Goal: Complete application form

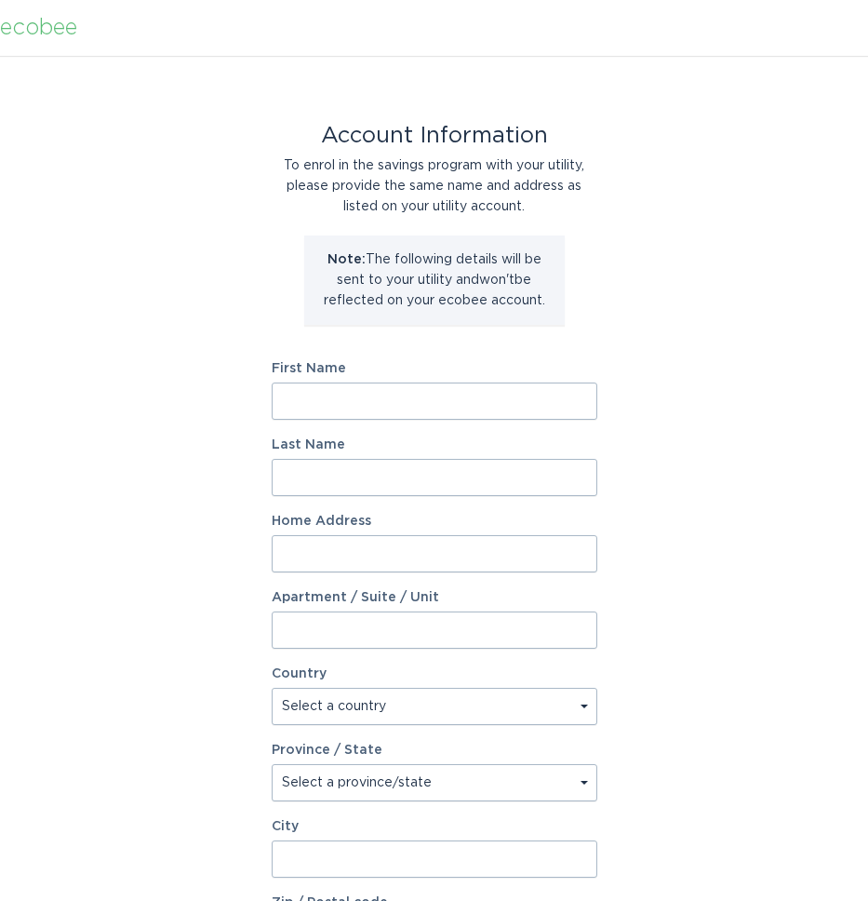
click at [387, 409] on input "First Name" at bounding box center [435, 400] width 326 height 37
type input "[PERSON_NAME]"
type input "[STREET_ADDRESS]"
type input "P.O. Box 721"
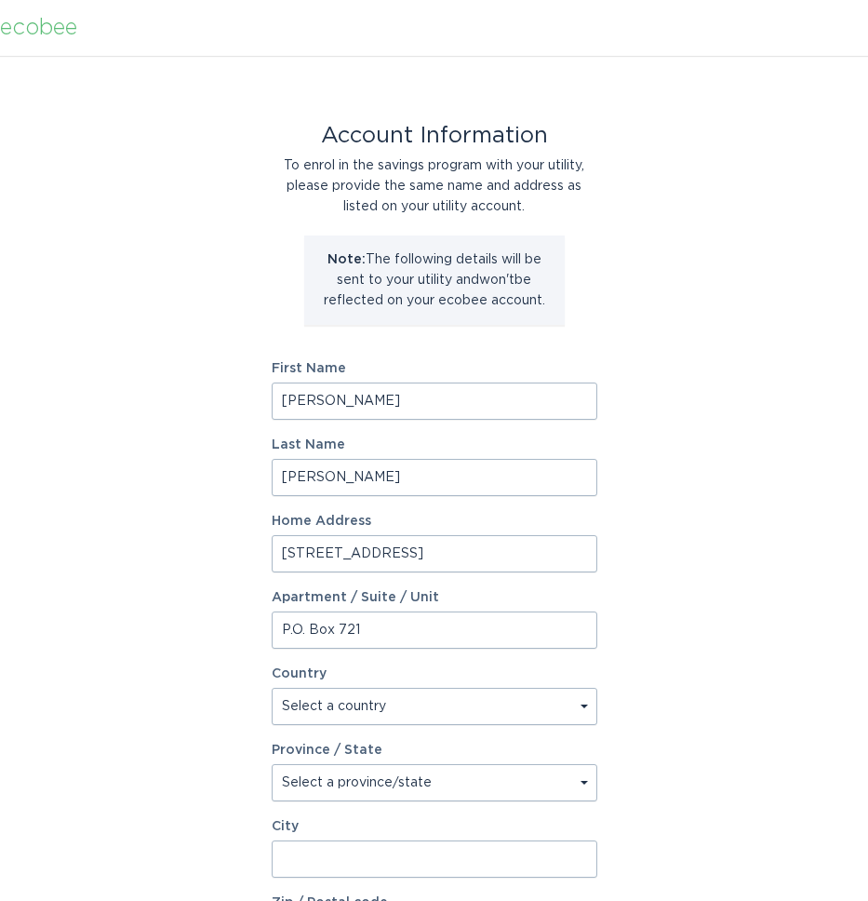
click at [539, 710] on select "Select a country [GEOGRAPHIC_DATA] [GEOGRAPHIC_DATA]" at bounding box center [435, 706] width 326 height 37
select select "CA"
click at [272, 688] on select "Select a country [GEOGRAPHIC_DATA] [GEOGRAPHIC_DATA]" at bounding box center [435, 706] width 326 height 37
click at [415, 778] on select "Select a province/state [GEOGRAPHIC_DATA] [GEOGRAPHIC_DATA] [GEOGRAPHIC_DATA] […" at bounding box center [435, 782] width 326 height 37
select select "ON"
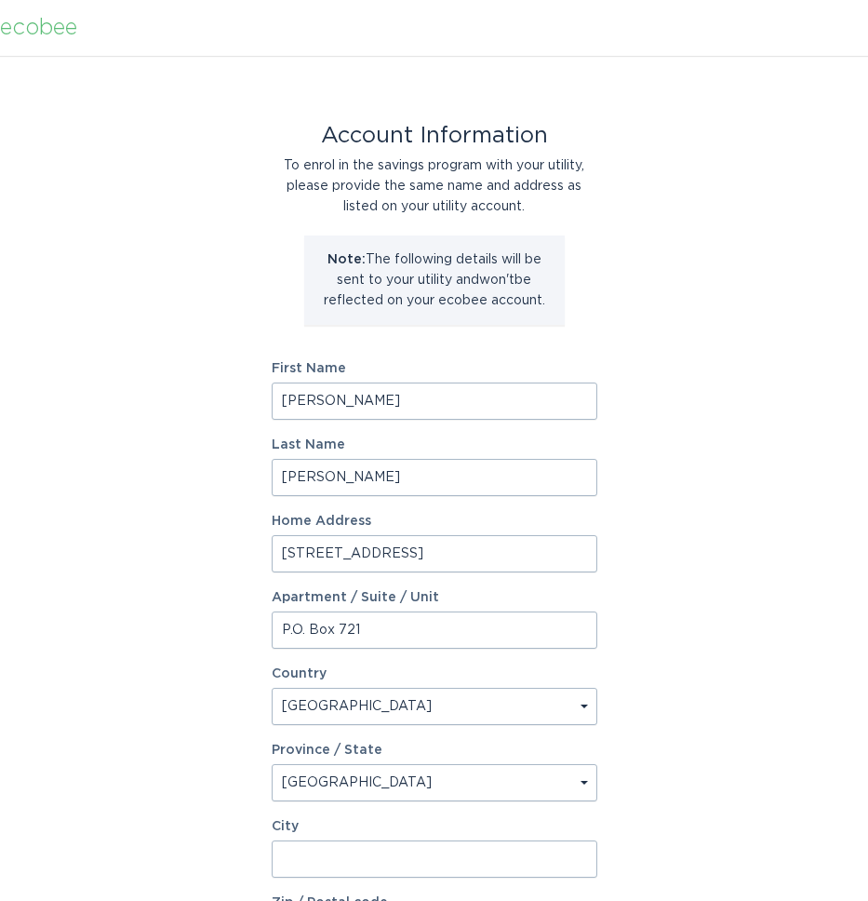
click at [272, 764] on select "Select a province/state [GEOGRAPHIC_DATA] [GEOGRAPHIC_DATA] [GEOGRAPHIC_DATA] […" at bounding box center [435, 782] width 326 height 37
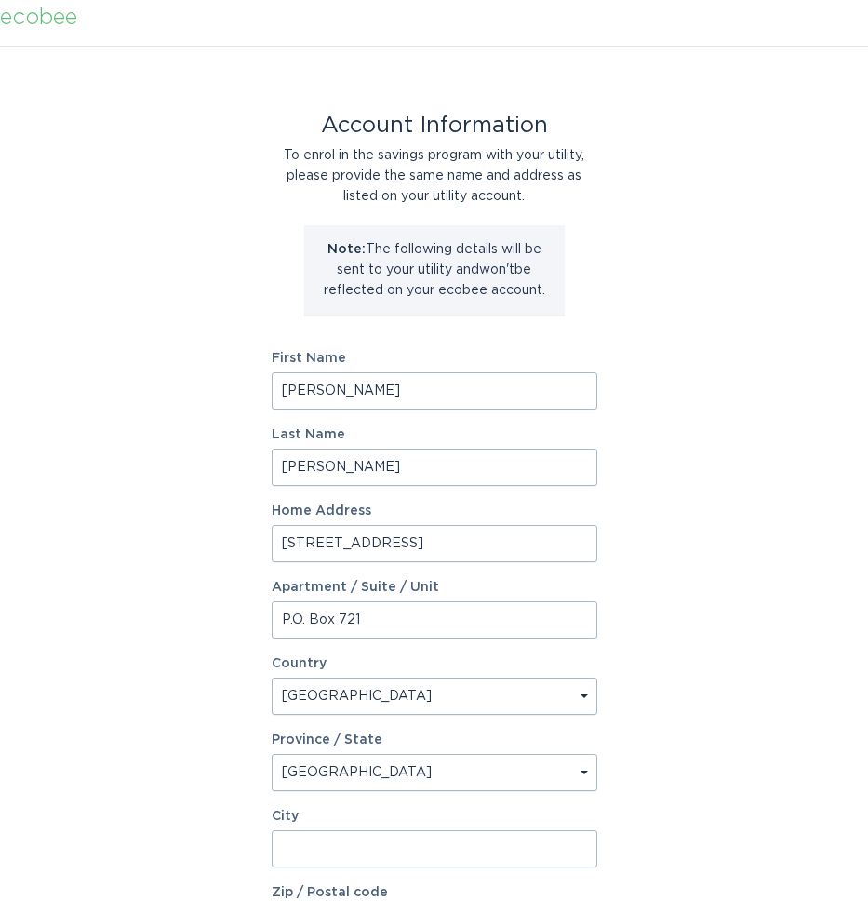
scroll to position [94, 0]
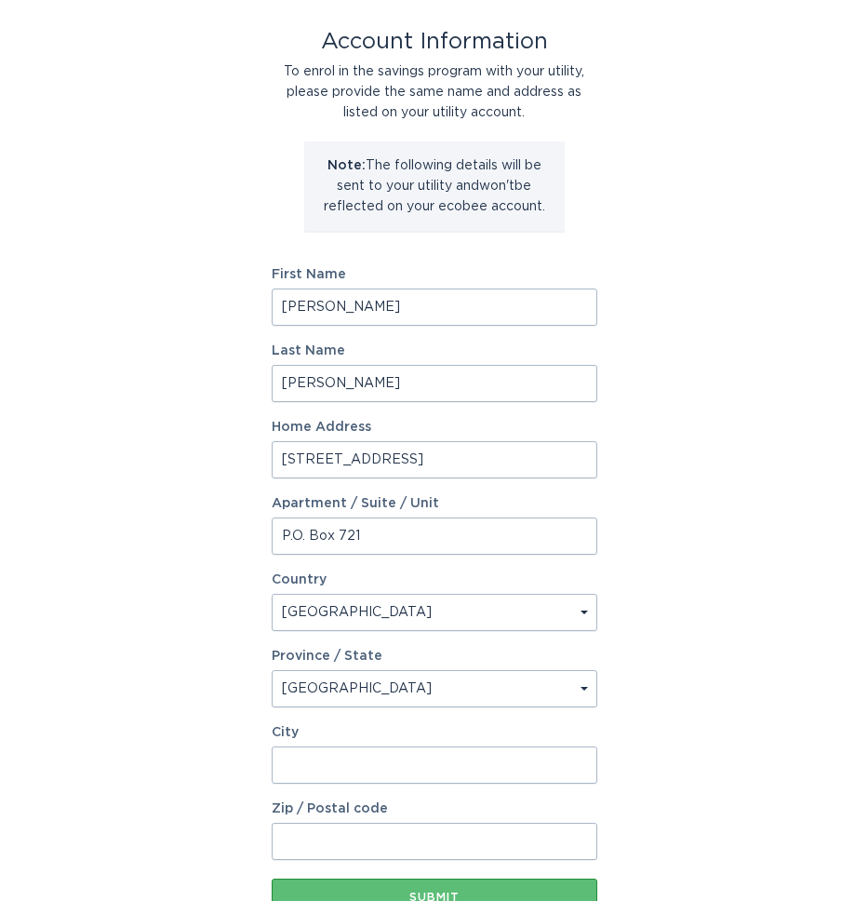
click at [361, 771] on input "City" at bounding box center [435, 764] width 326 height 37
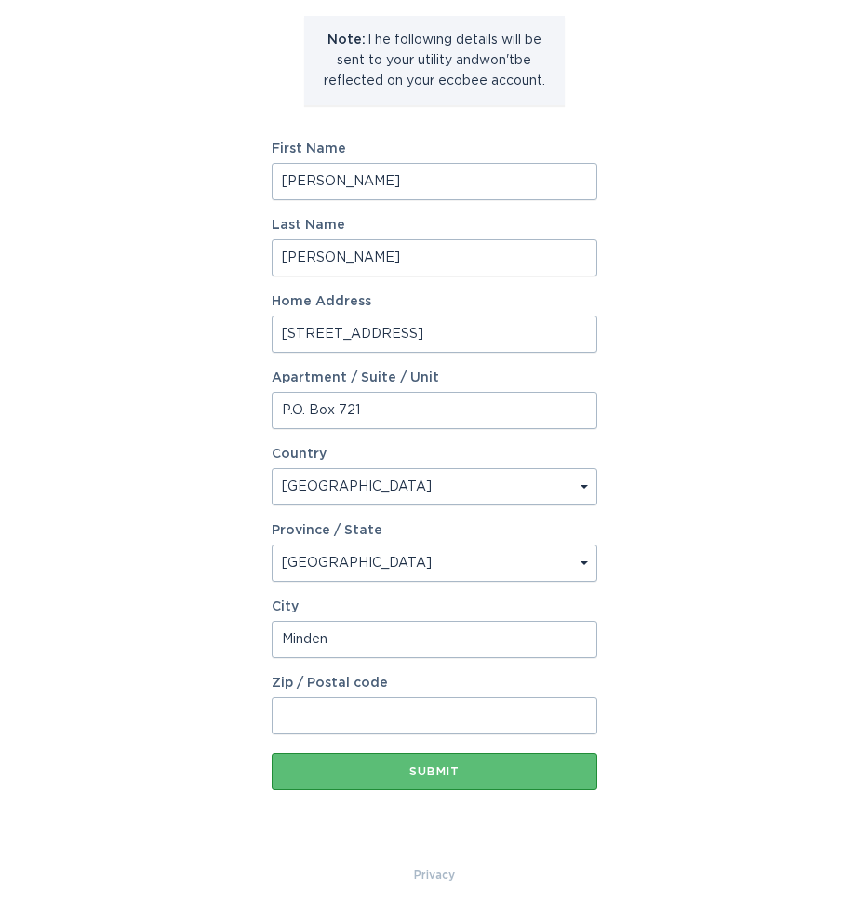
scroll to position [232, 0]
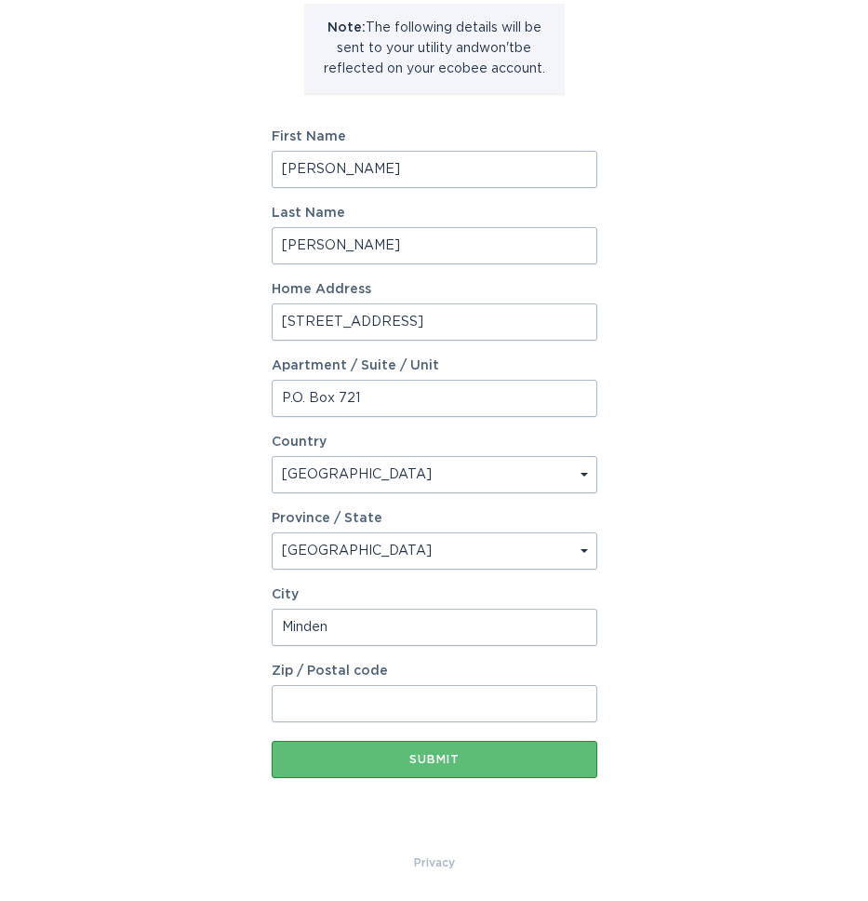
type input "Minden"
click at [314, 690] on input "Zip / Postal code" at bounding box center [435, 703] width 326 height 37
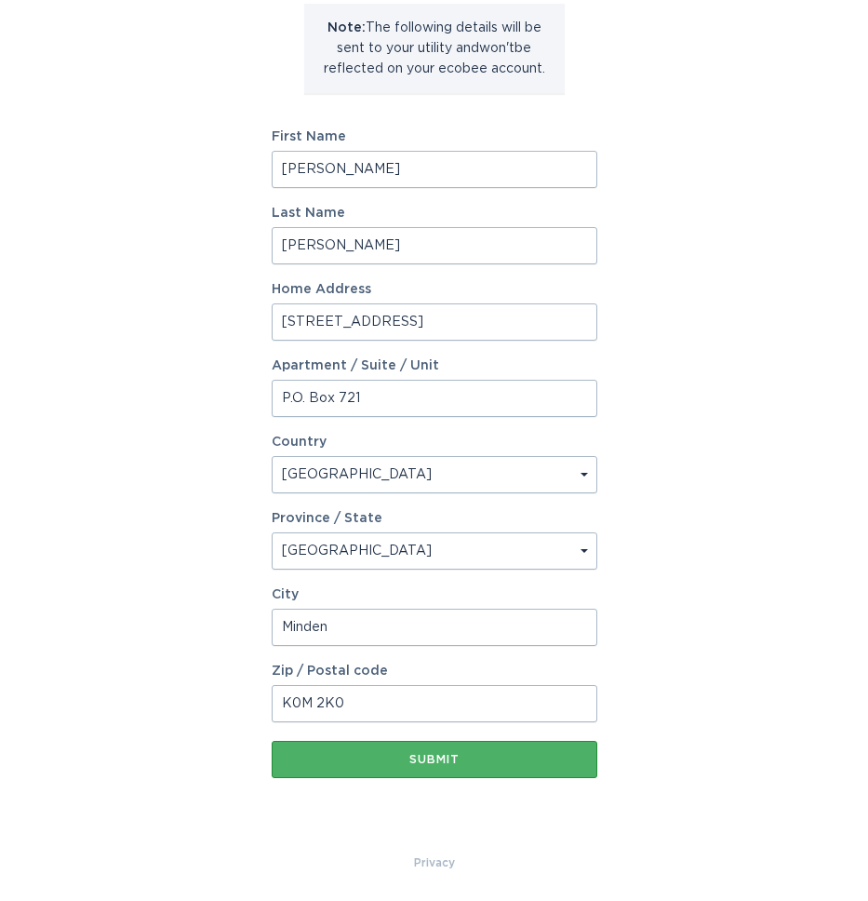
type input "K0M 2K0"
click at [354, 765] on button "Submit" at bounding box center [435, 759] width 326 height 37
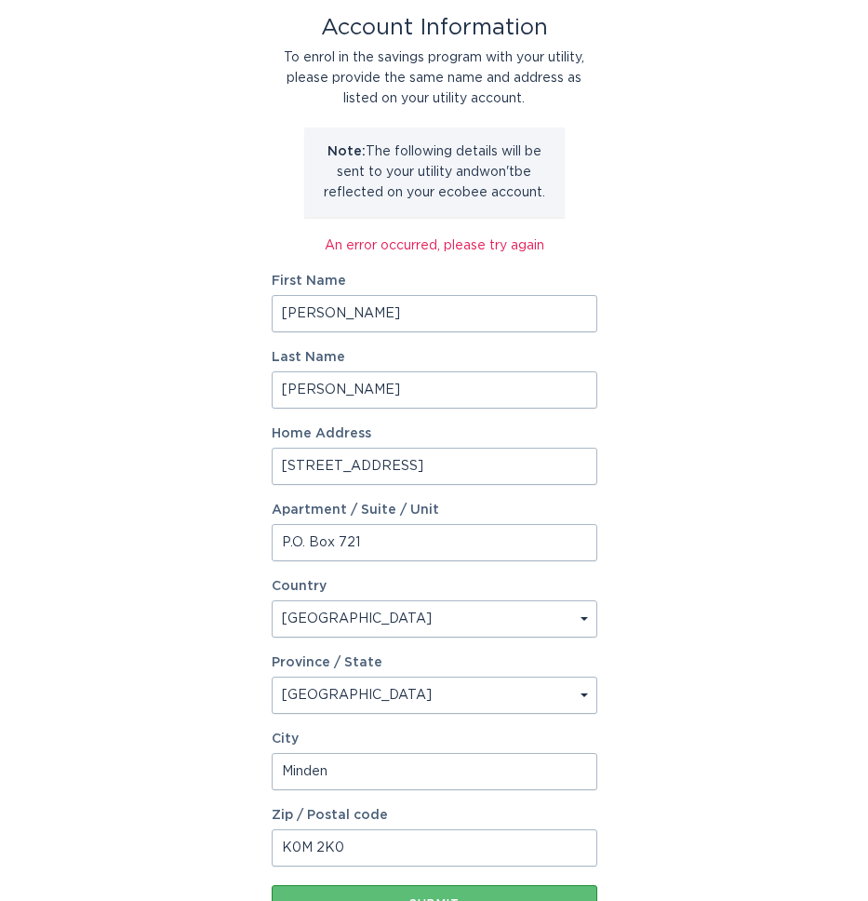
scroll to position [112, 0]
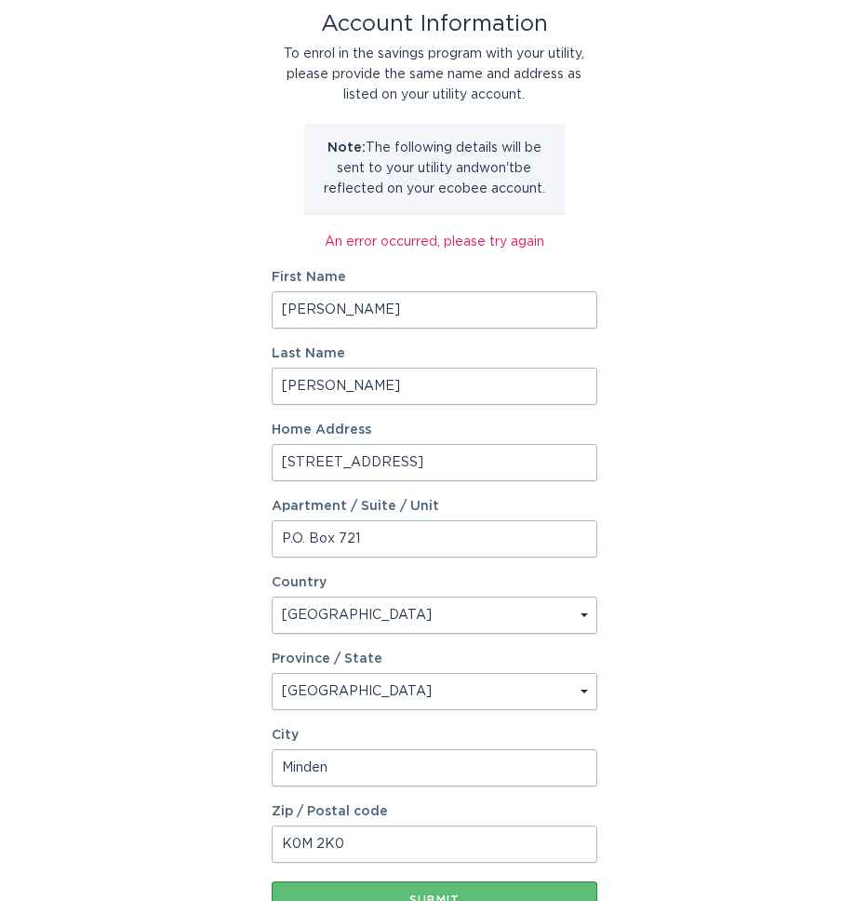
drag, startPoint x: 416, startPoint y: 533, endPoint x: 223, endPoint y: 540, distance: 192.7
click at [224, 540] on div "Account Information To enrol in the savings program with your utility, please p…" at bounding box center [434, 468] width 868 height 1049
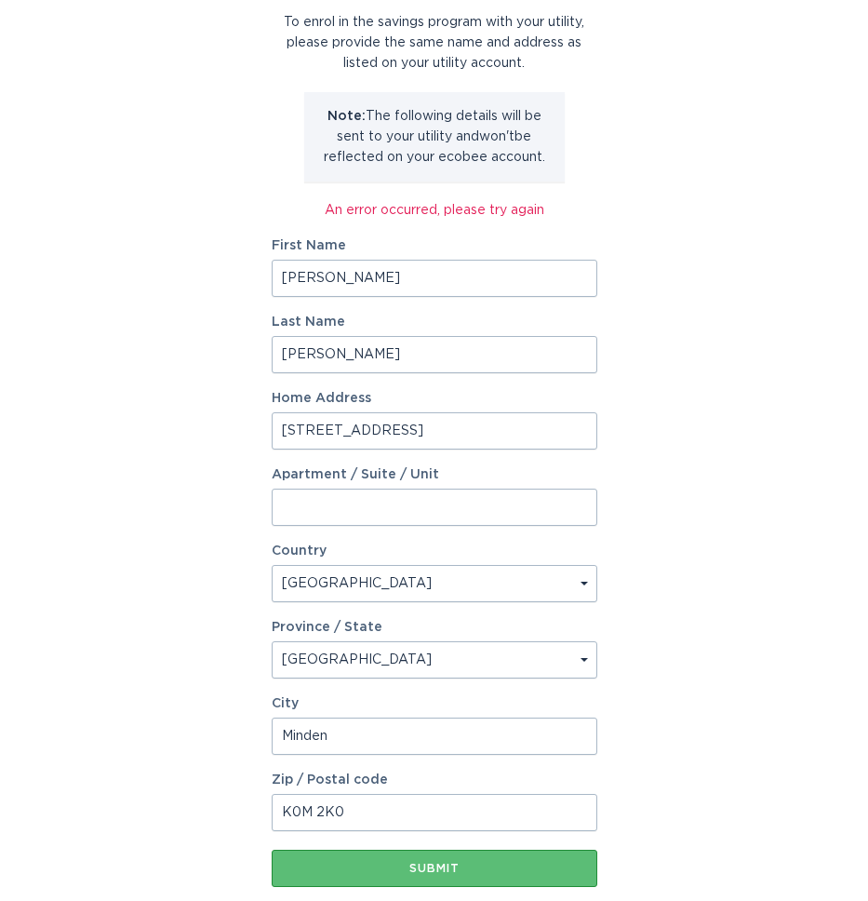
scroll to position [177, 0]
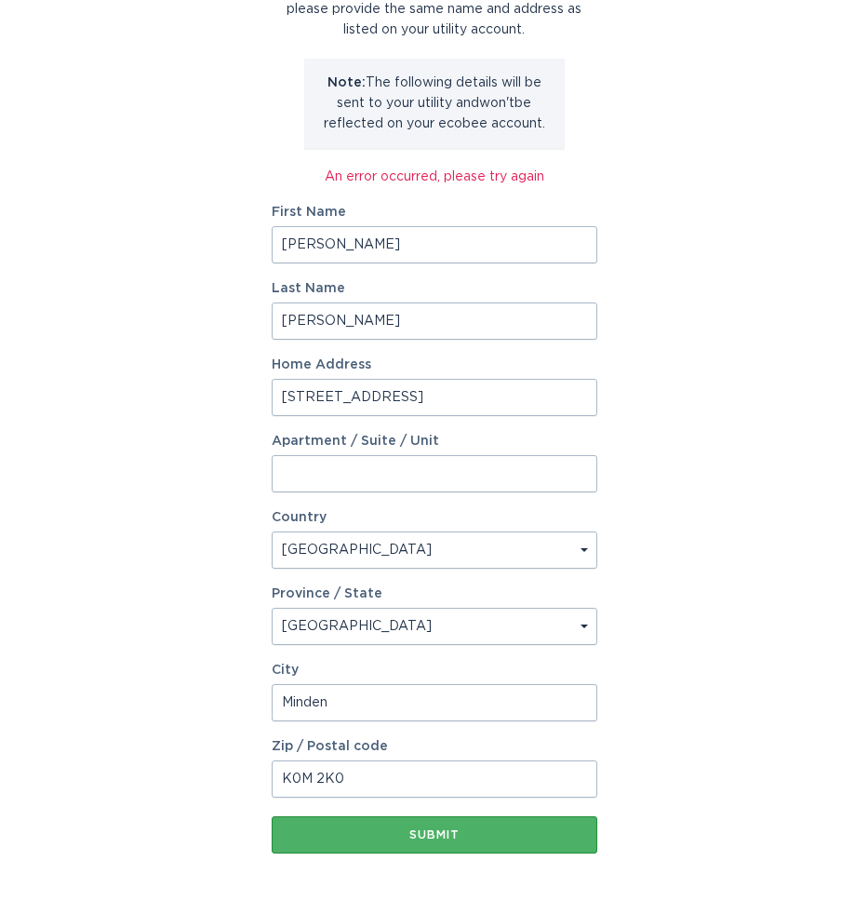
click at [418, 830] on div "Submit" at bounding box center [434, 834] width 307 height 11
click at [424, 833] on div "Submit" at bounding box center [434, 834] width 307 height 11
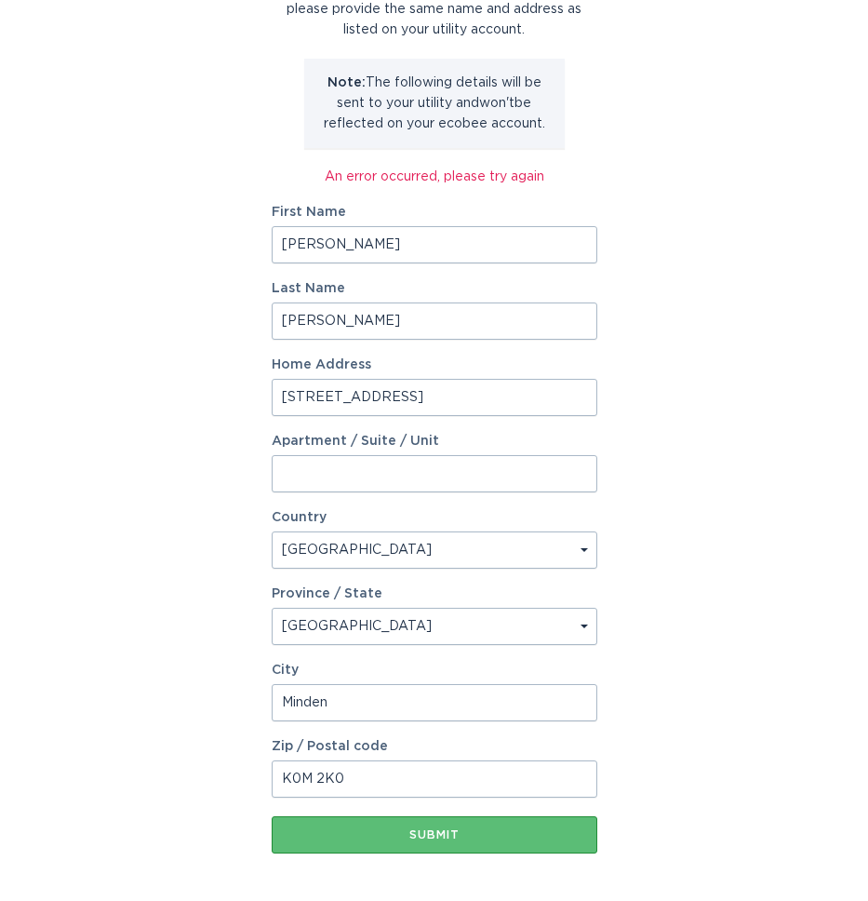
click at [406, 388] on input "[STREET_ADDRESS]" at bounding box center [435, 397] width 326 height 37
click at [406, 389] on input "[STREET_ADDRESS]" at bounding box center [435, 397] width 326 height 37
click at [405, 392] on input "[STREET_ADDRESS]" at bounding box center [435, 397] width 326 height 37
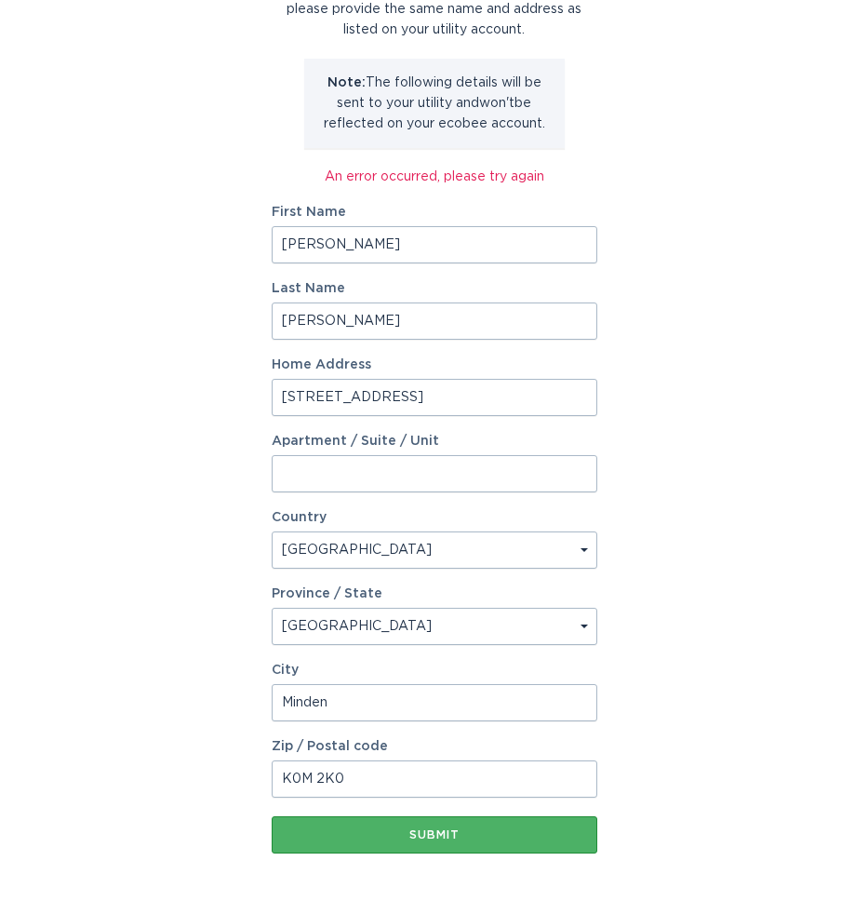
type input "[STREET_ADDRESS]"
click at [433, 831] on div "Submit" at bounding box center [434, 834] width 307 height 11
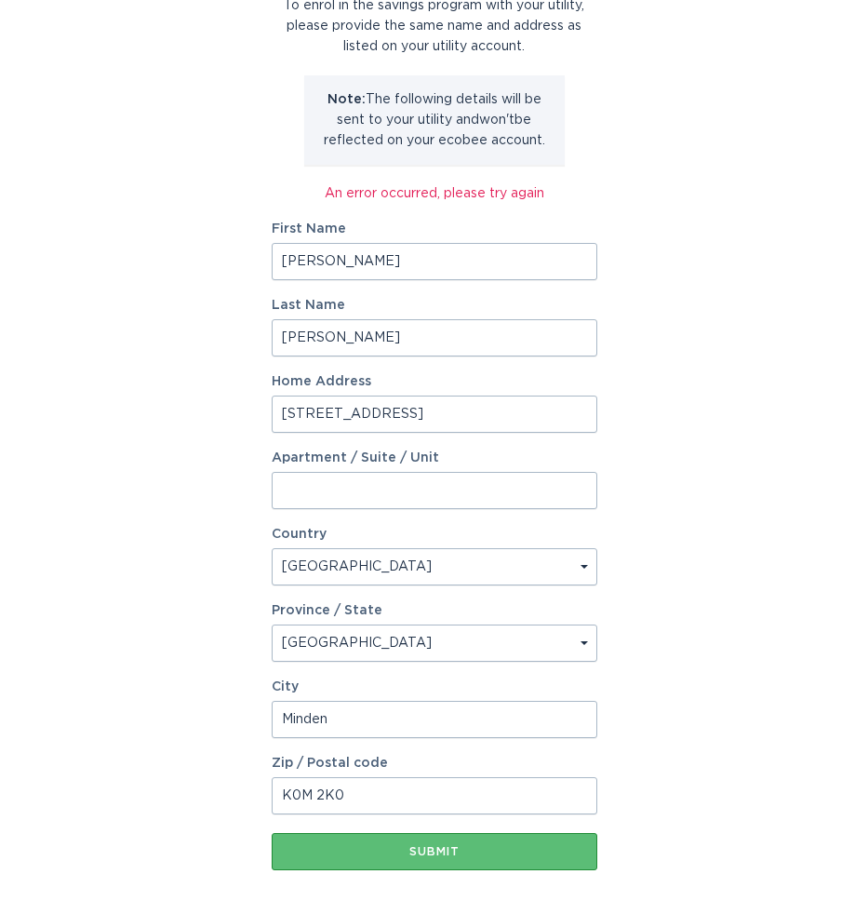
scroll to position [252, 0]
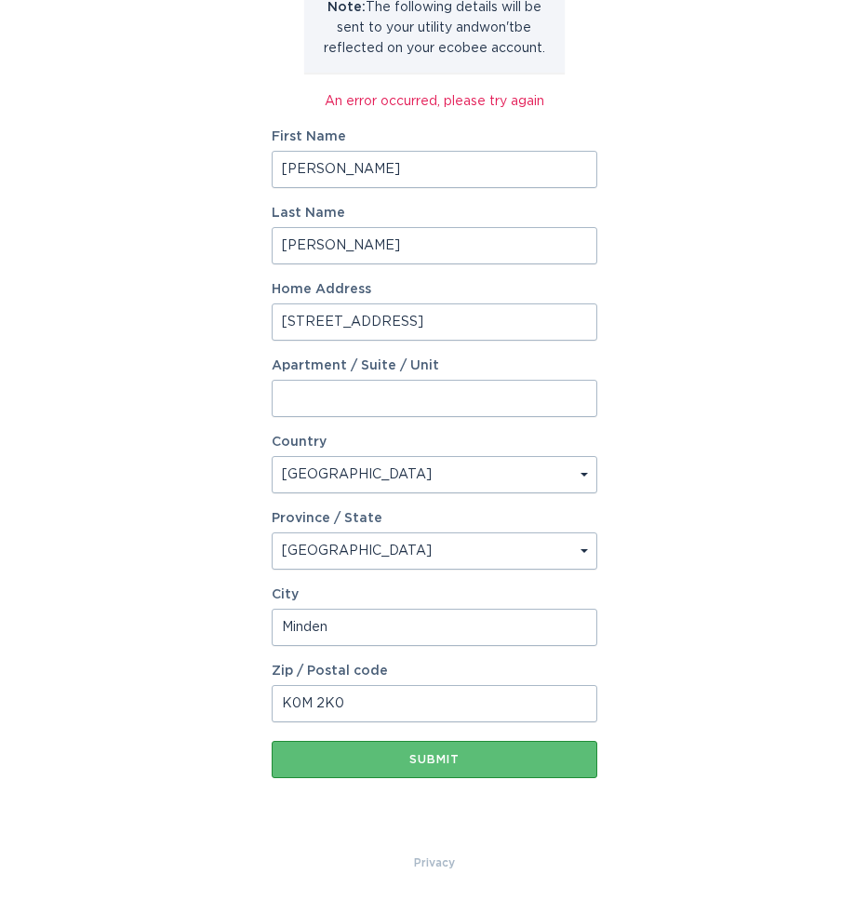
click at [134, 422] on div "Account Information To enrol in the savings program with your utility, please p…" at bounding box center [434, 328] width 868 height 1049
